Goal: Find specific page/section: Find specific page/section

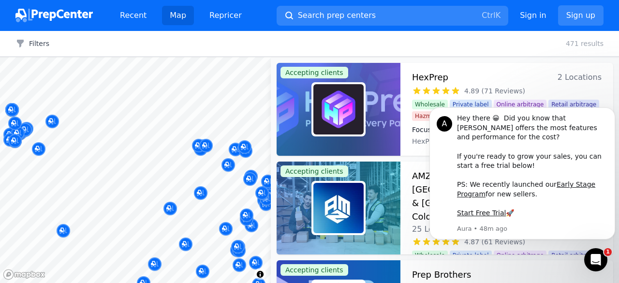
click at [37, 37] on div "Filters Clear all 471 results" at bounding box center [309, 44] width 619 height 26
click at [34, 39] on button "Filters" at bounding box center [32, 44] width 34 height 10
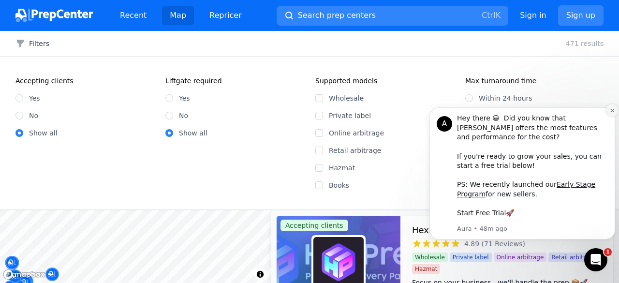
click at [614, 113] on icon "Dismiss notification" at bounding box center [612, 110] width 5 height 5
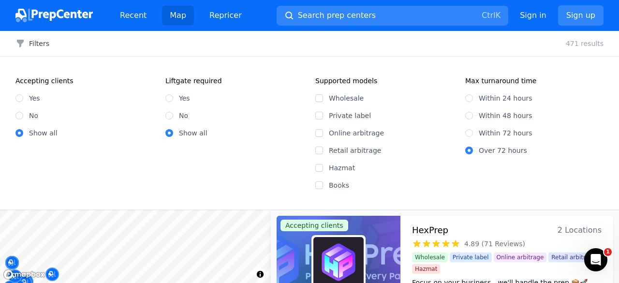
click at [29, 99] on div "Yes" at bounding box center [84, 98] width 138 height 10
click at [16, 99] on input "Yes" at bounding box center [19, 98] width 8 height 8
radio input "true"
click at [323, 16] on span "Search prep centers" at bounding box center [337, 16] width 78 height 12
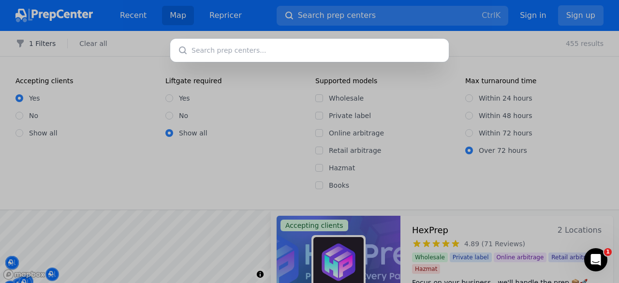
click at [263, 45] on input "text" at bounding box center [309, 50] width 278 height 23
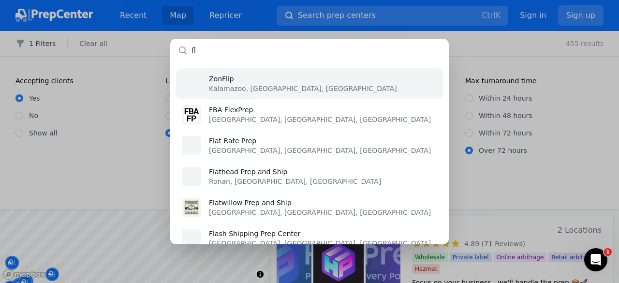
type input "f"
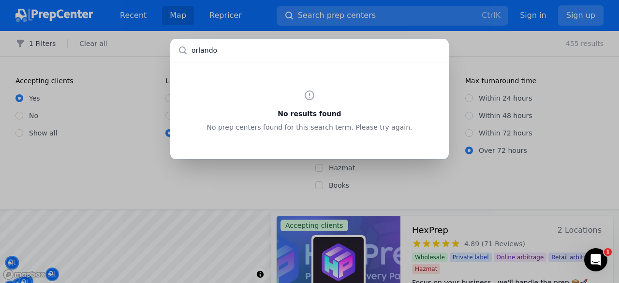
type input "orlando"
